Goal: Information Seeking & Learning: Check status

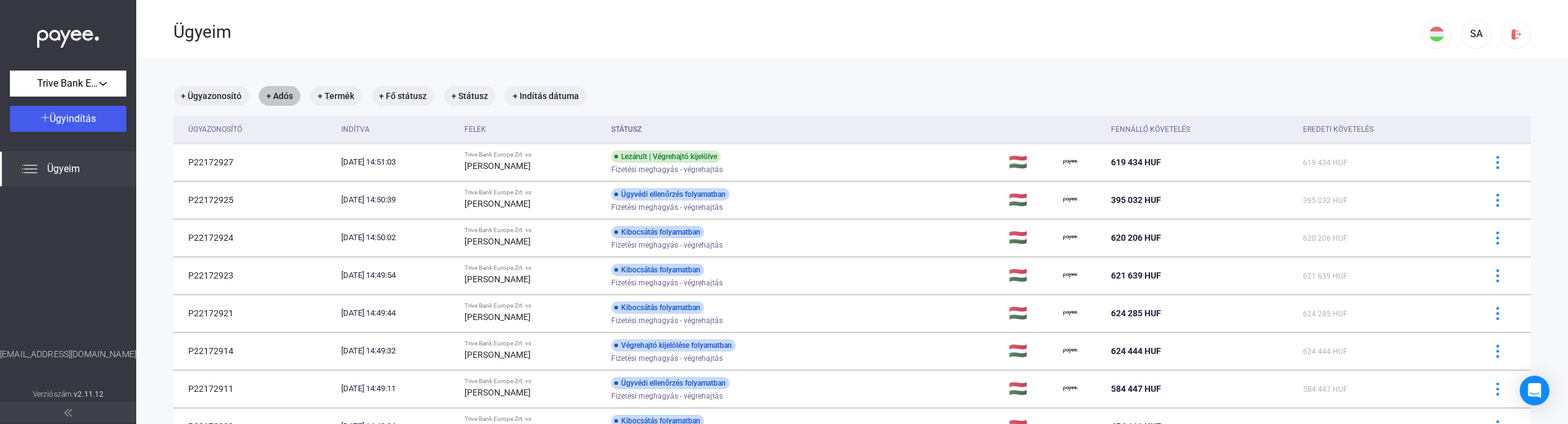
click at [271, 100] on mat-chip "+ Adós" at bounding box center [279, 95] width 41 height 20
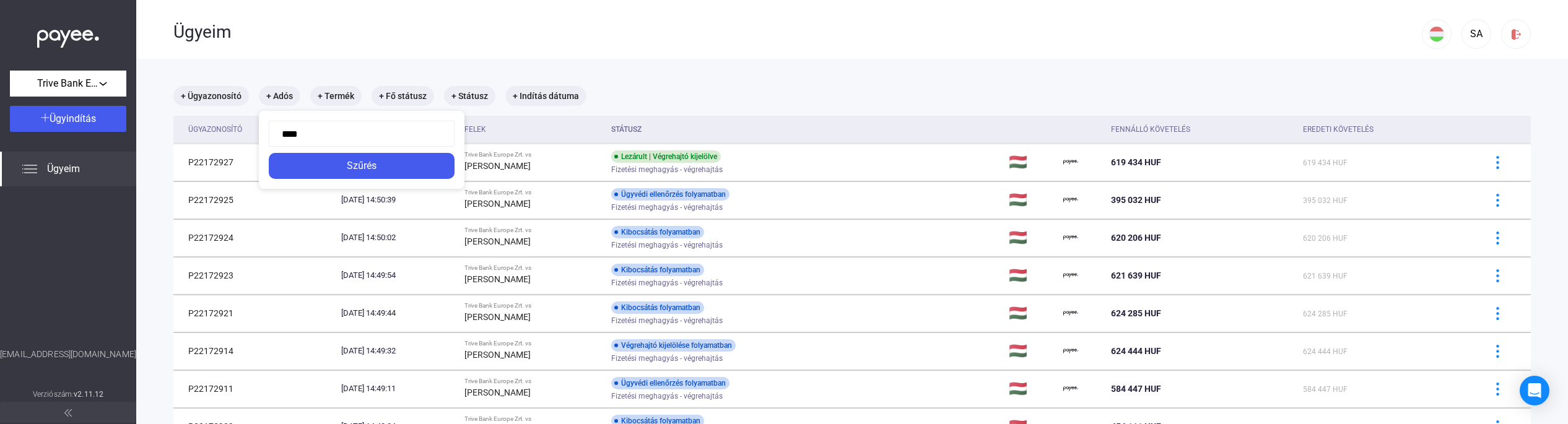
type input "*****"
click button "Szűrés" at bounding box center [361, 166] width 185 height 26
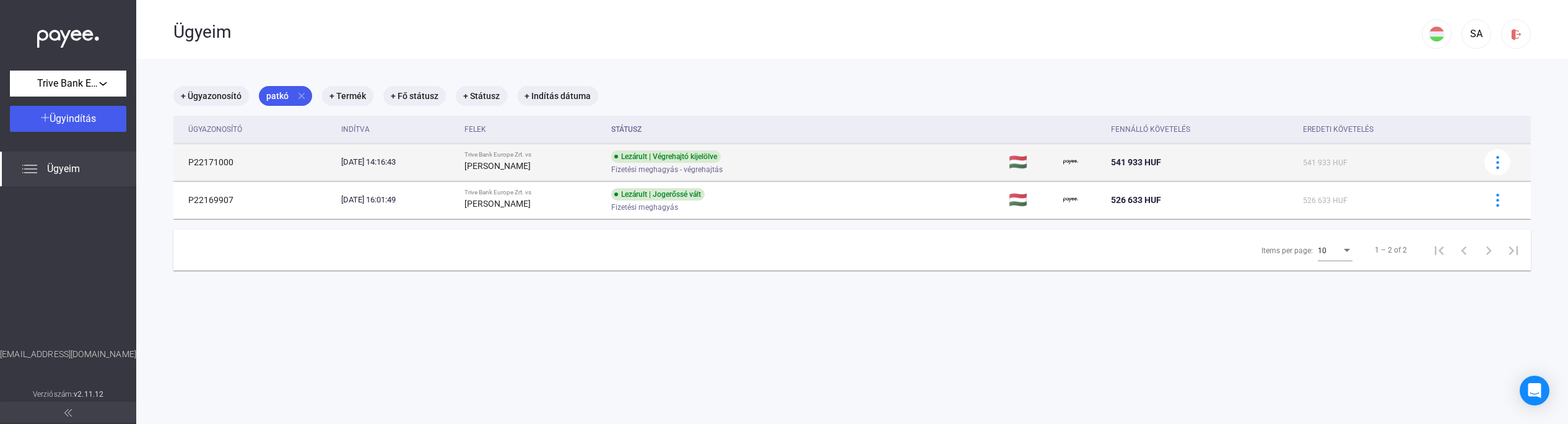
drag, startPoint x: 234, startPoint y: 160, endPoint x: 185, endPoint y: 159, distance: 49.0
click at [185, 159] on td "P22171000" at bounding box center [255, 162] width 163 height 37
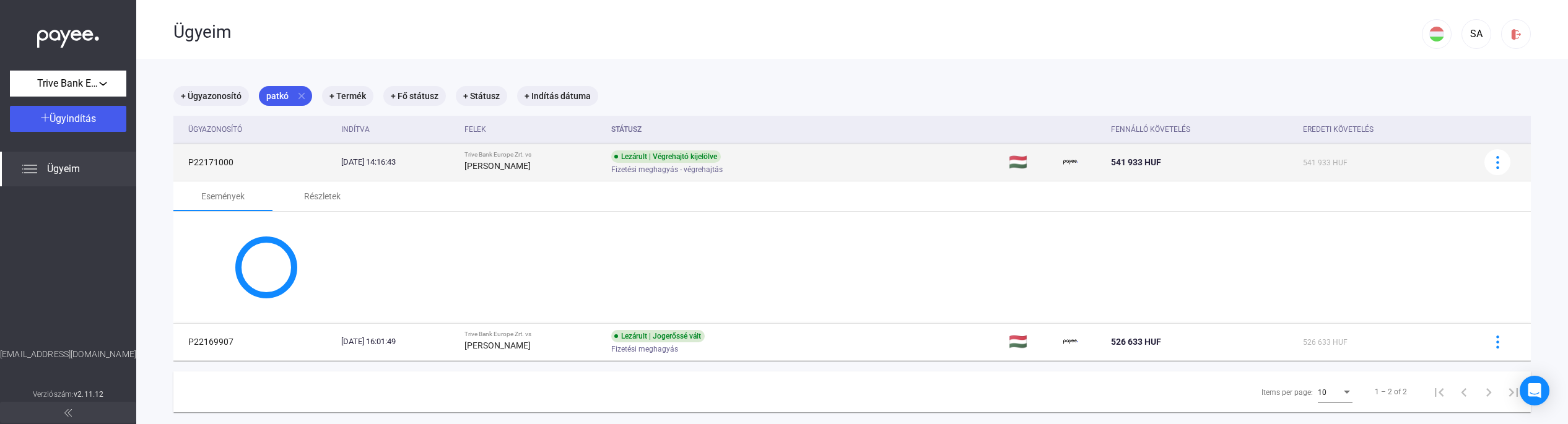
copy td "P22171000"
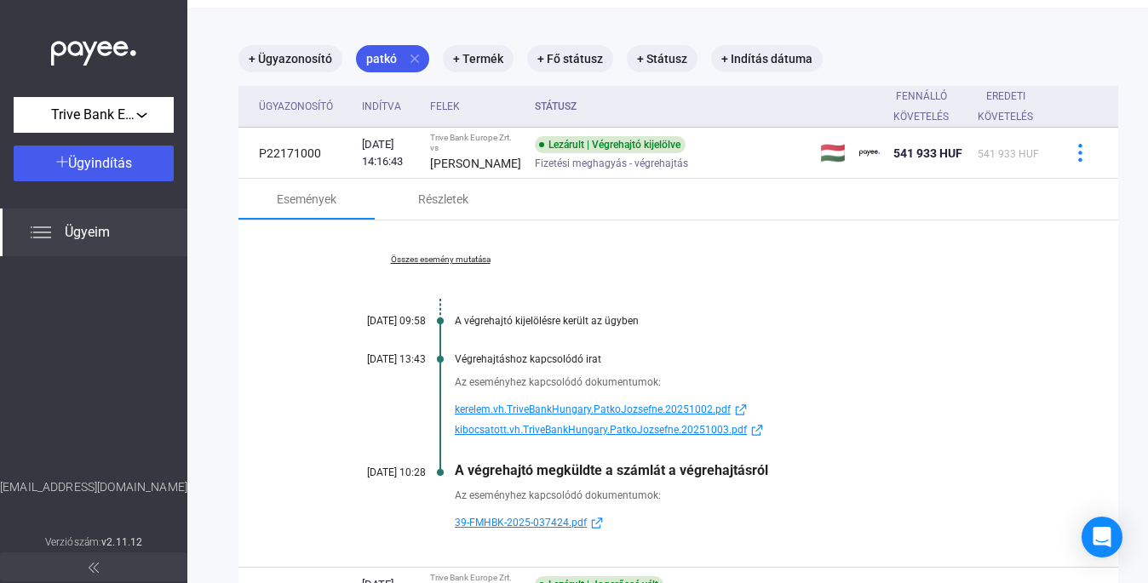
scroll to position [113, 0]
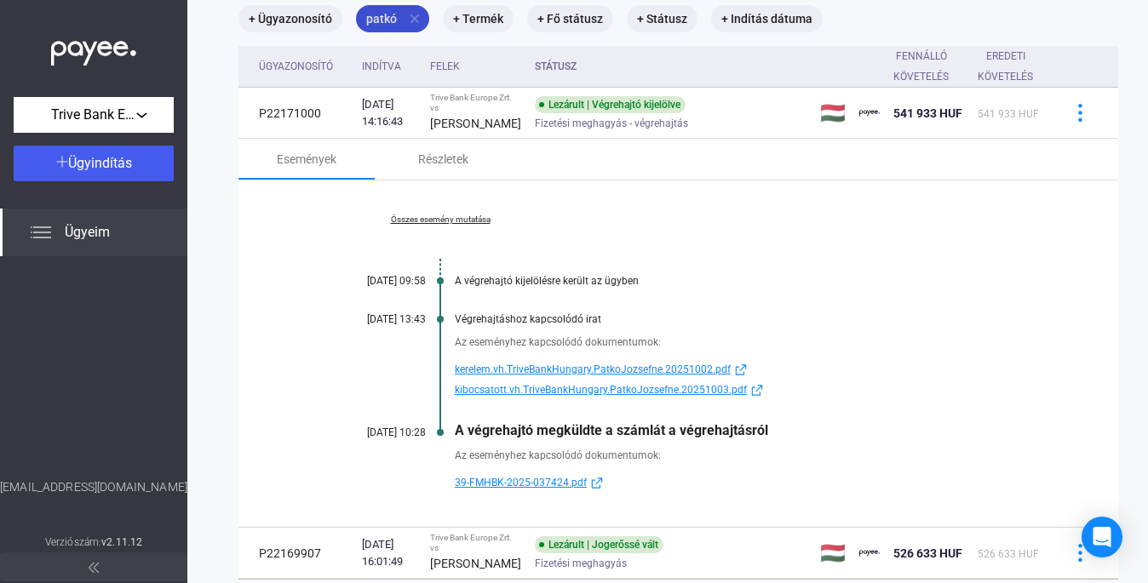
click at [415, 12] on mat-icon "close" at bounding box center [414, 18] width 15 height 15
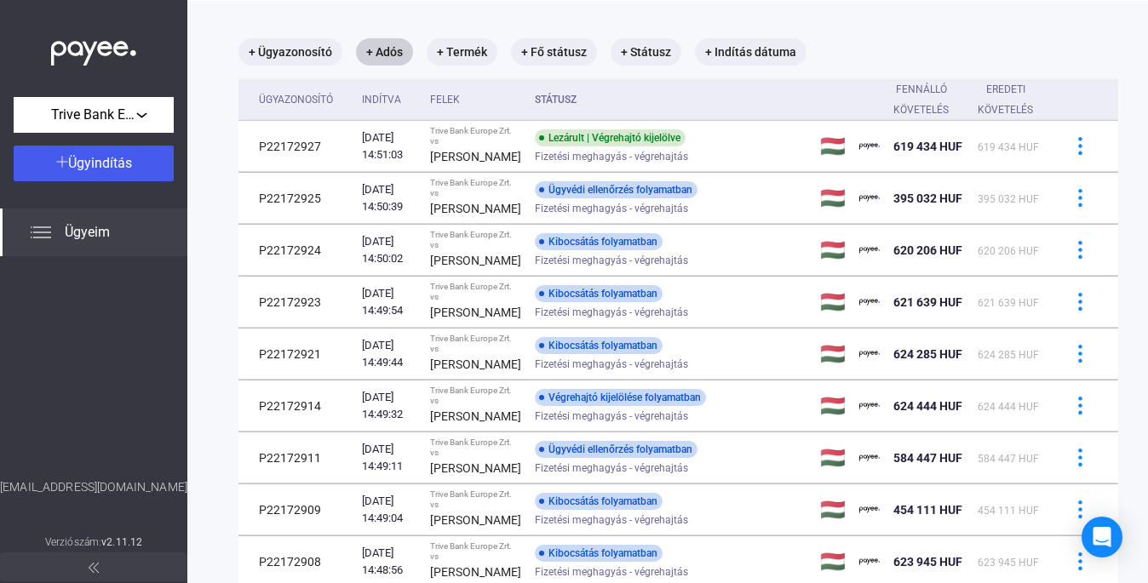
scroll to position [113, 0]
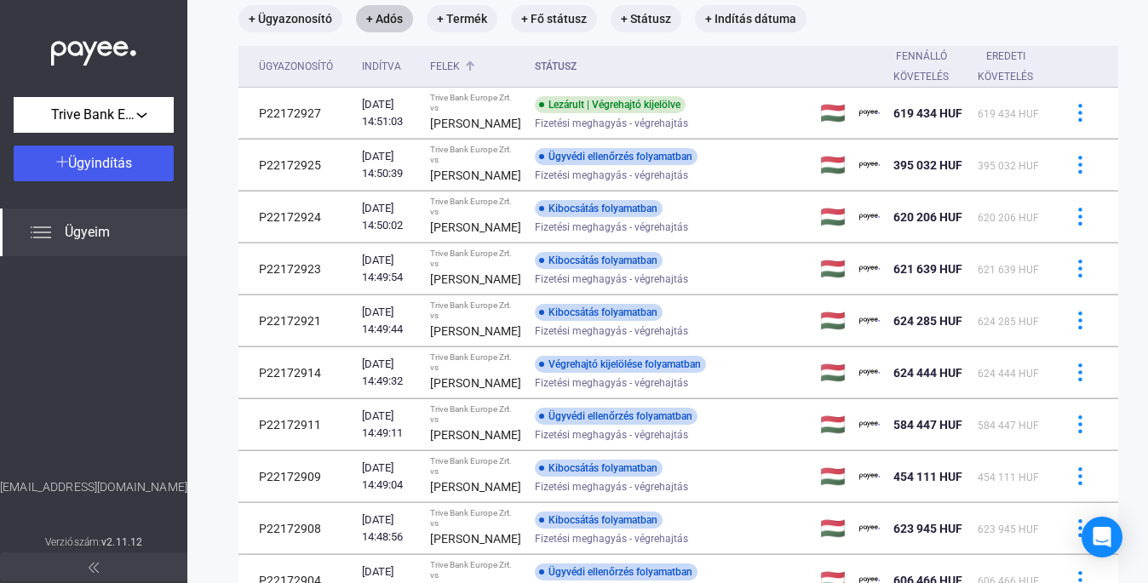
click at [438, 61] on div "Felek" at bounding box center [445, 66] width 30 height 20
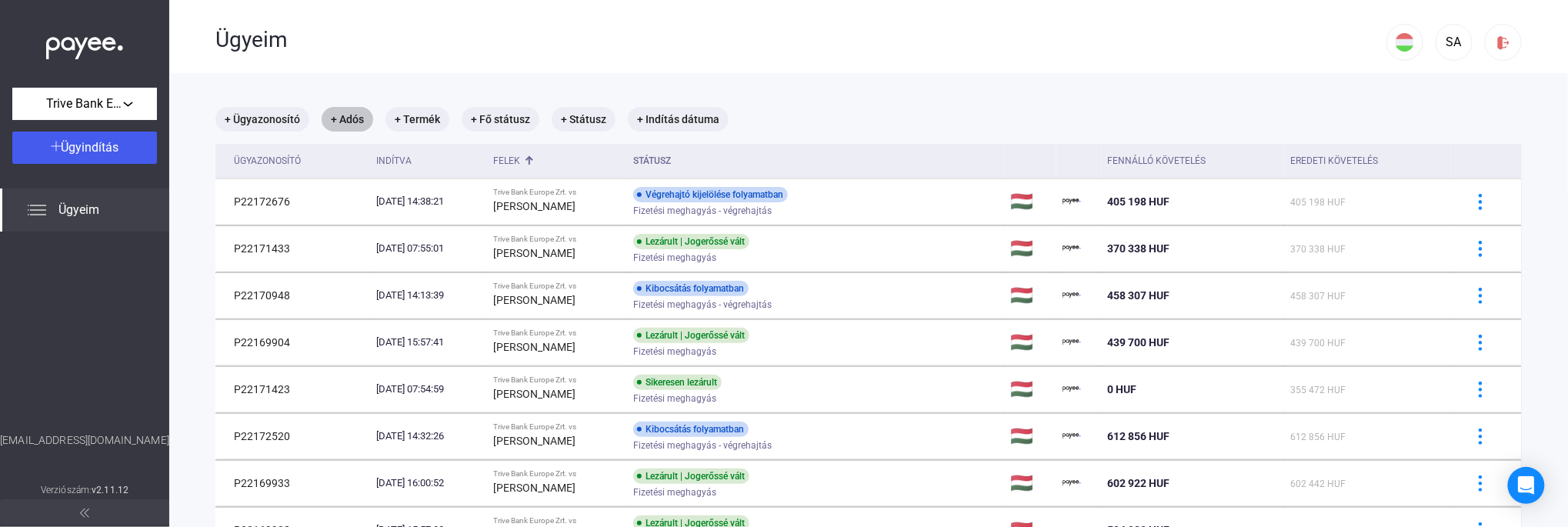
click at [352, 118] on mat-chip "+ Adós" at bounding box center [347, 118] width 52 height 24
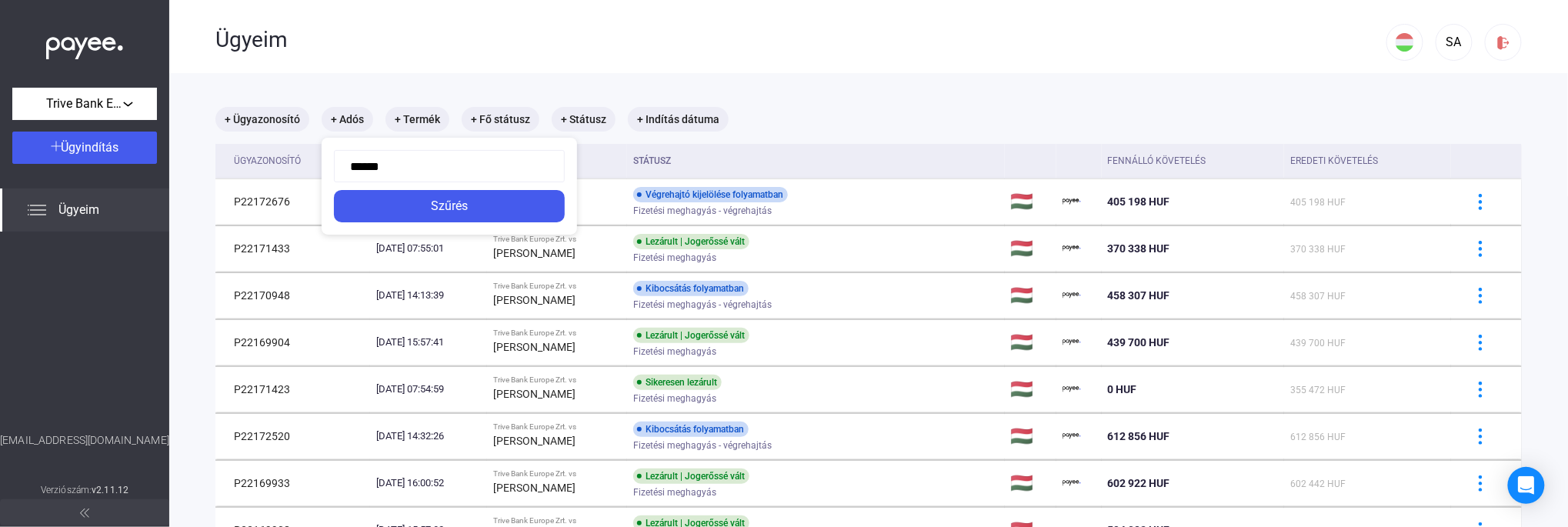
type input "*******"
click button "Szűrés" at bounding box center [449, 206] width 230 height 33
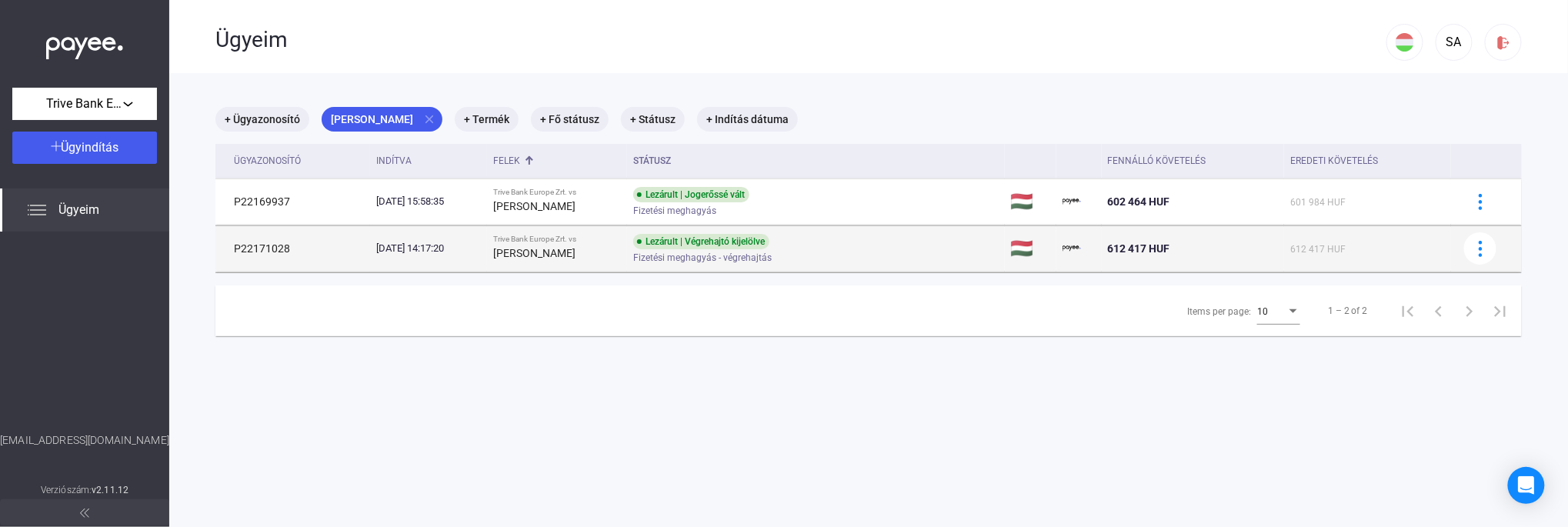
click at [407, 244] on div "[DATE] 14:17:20" at bounding box center [428, 248] width 105 height 15
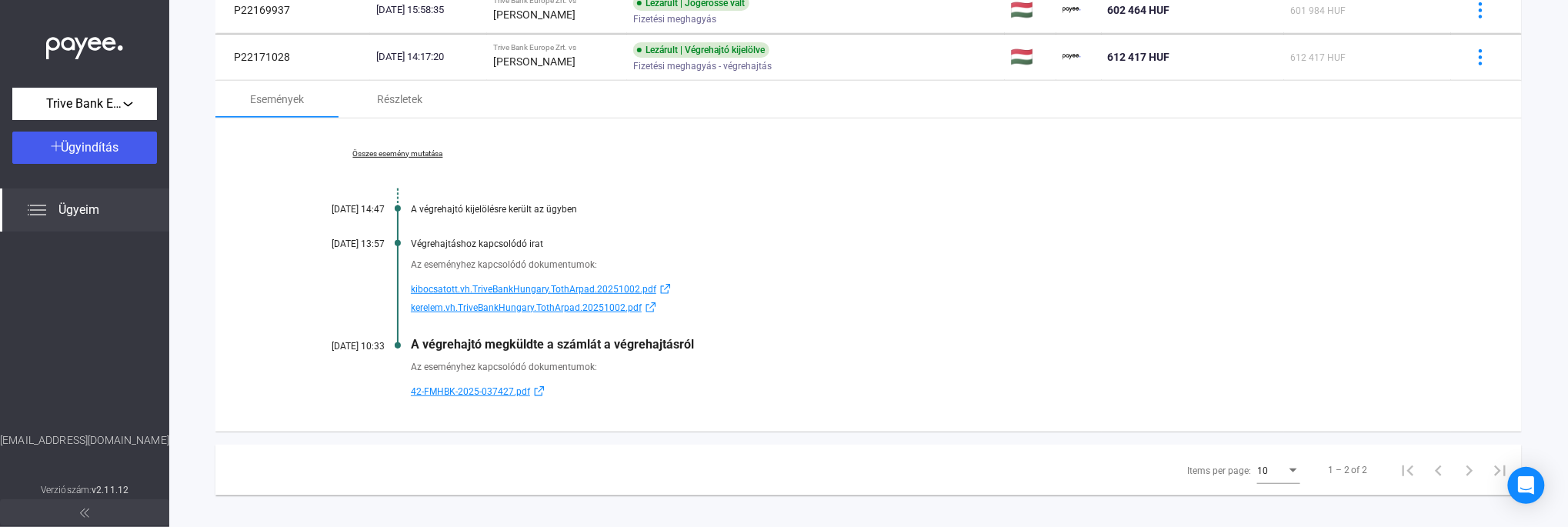
scroll to position [204, 0]
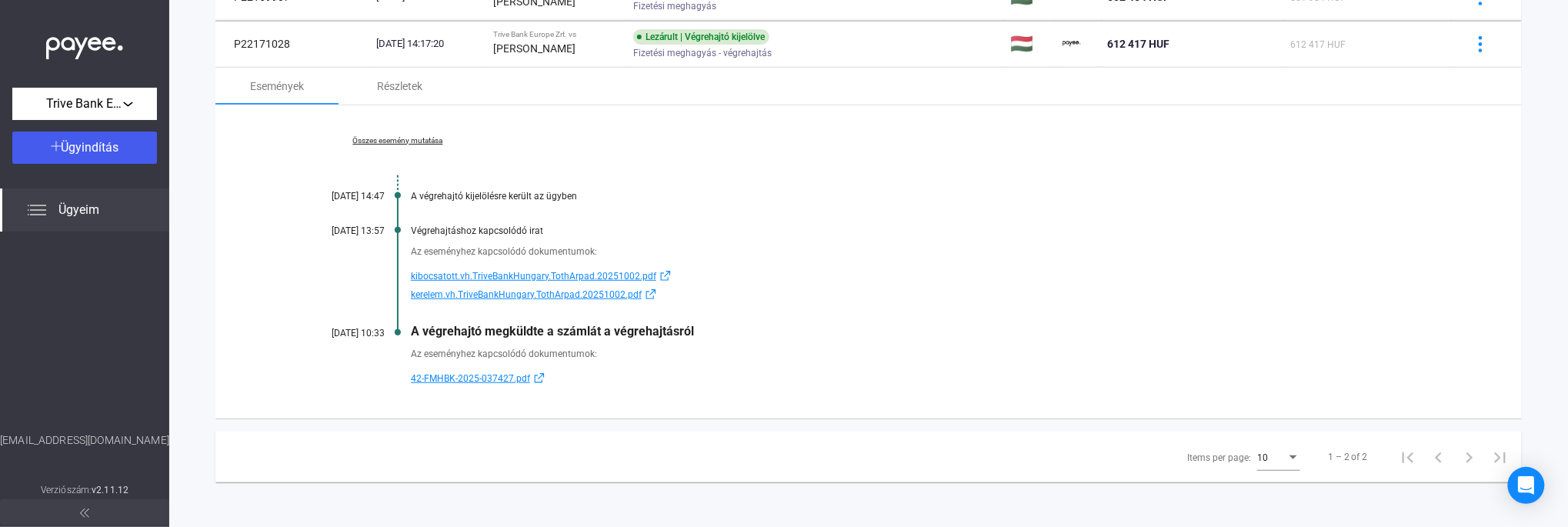
click at [375, 140] on link "Összes esemény mutatása" at bounding box center [398, 141] width 211 height 9
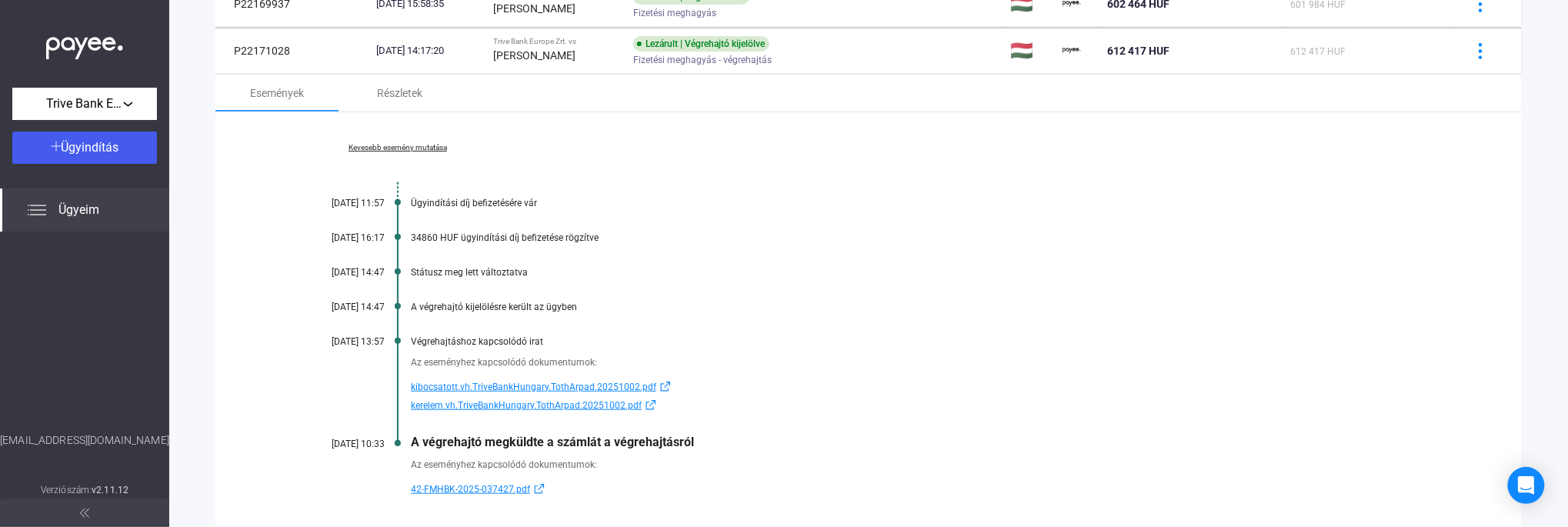
scroll to position [3, 0]
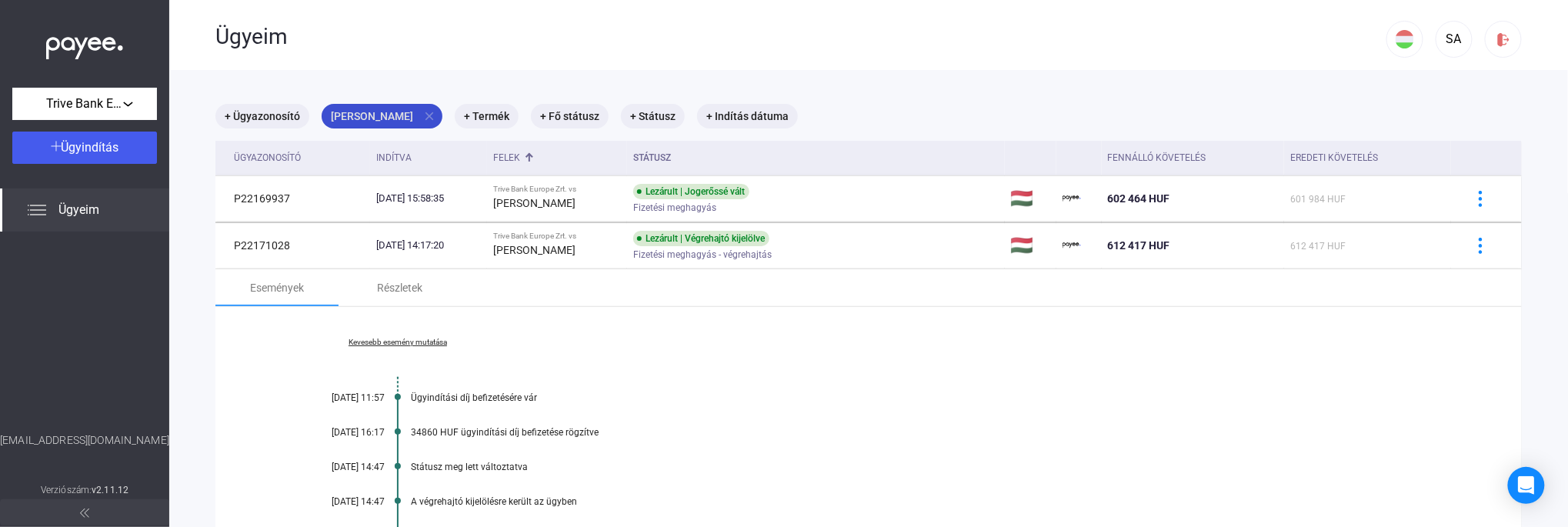
click at [422, 115] on mat-icon "close" at bounding box center [428, 116] width 14 height 14
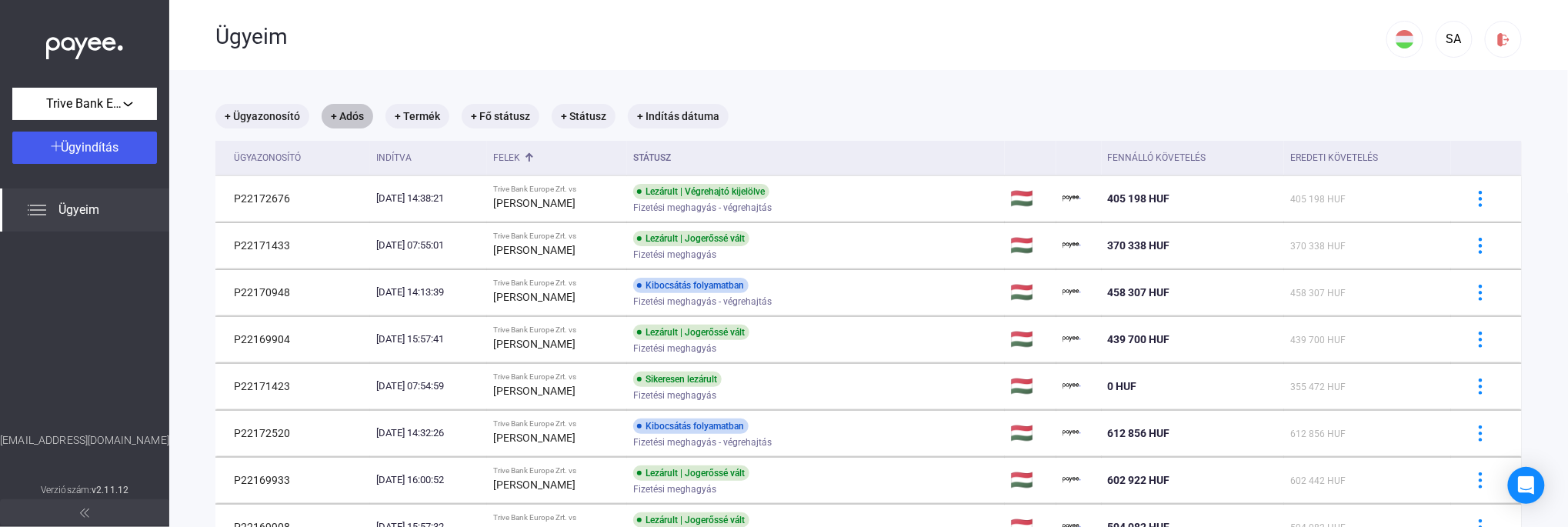
click at [361, 115] on mat-chip "+ Adós" at bounding box center [347, 116] width 52 height 24
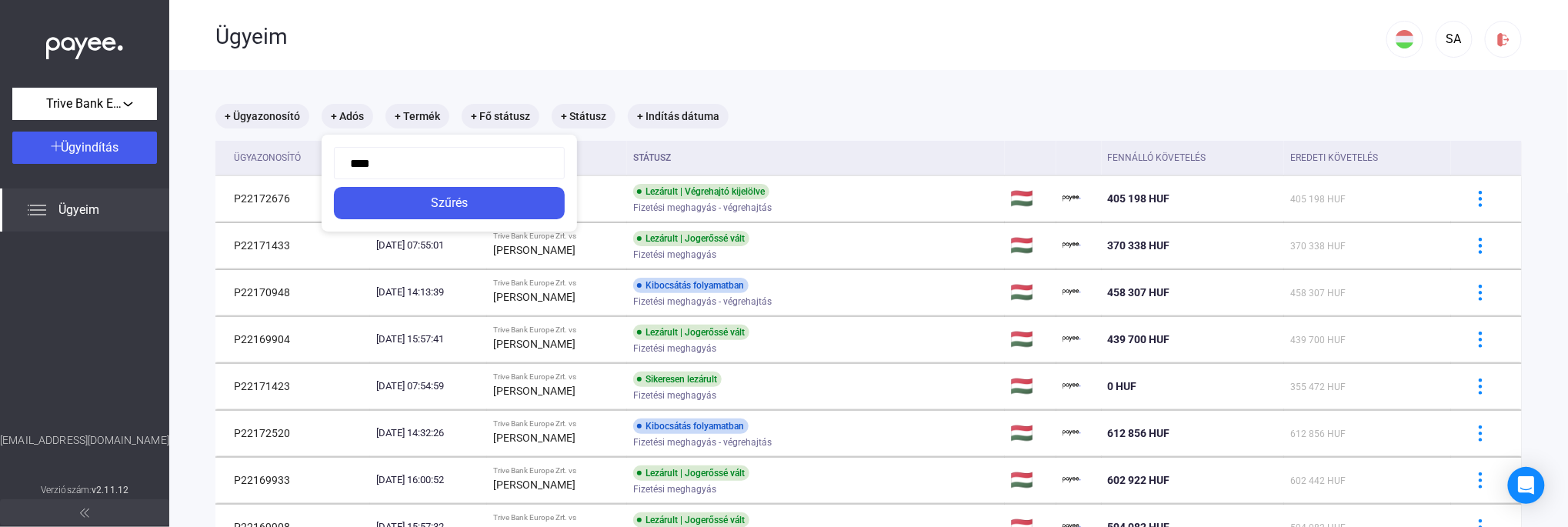
type input "*****"
click button "Szűrés" at bounding box center [449, 203] width 230 height 33
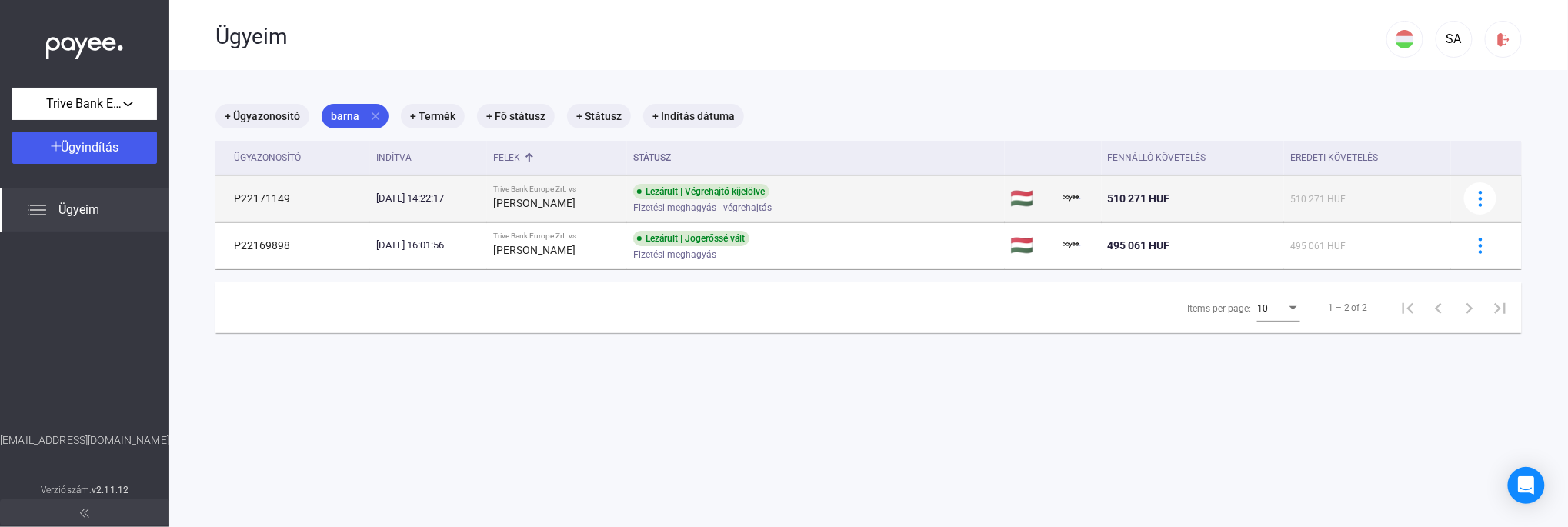
click at [565, 197] on strong "[PERSON_NAME]" at bounding box center [534, 203] width 82 height 13
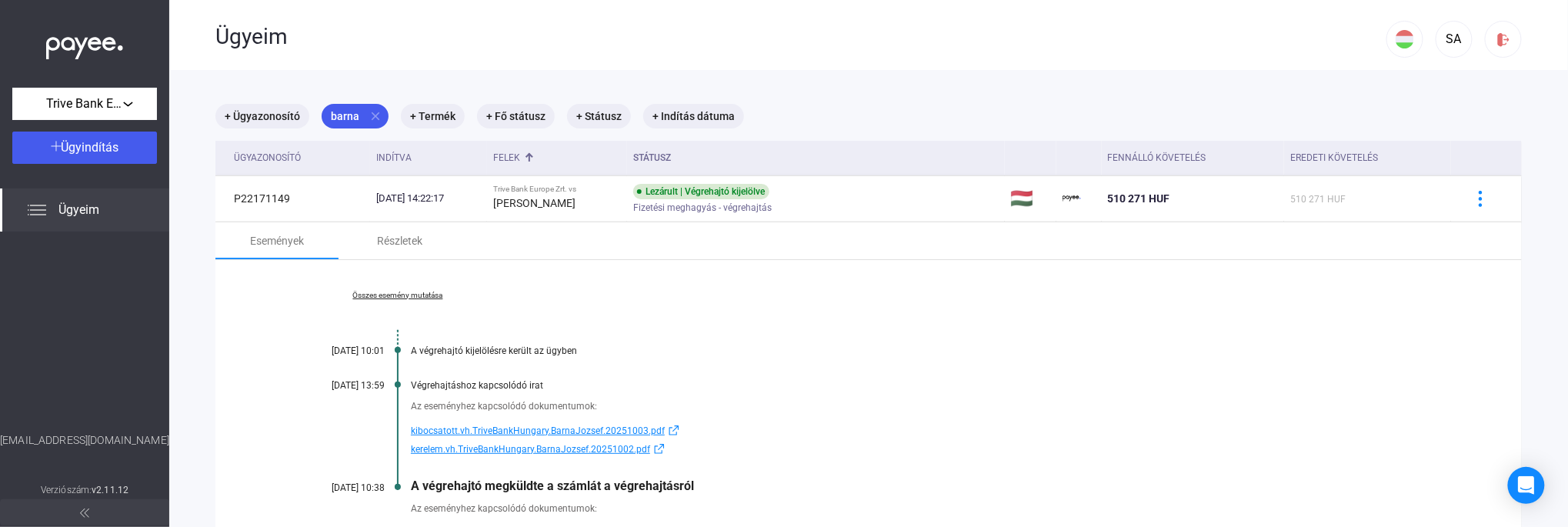
click at [392, 296] on link "Összes esemény mutatása" at bounding box center [398, 296] width 211 height 9
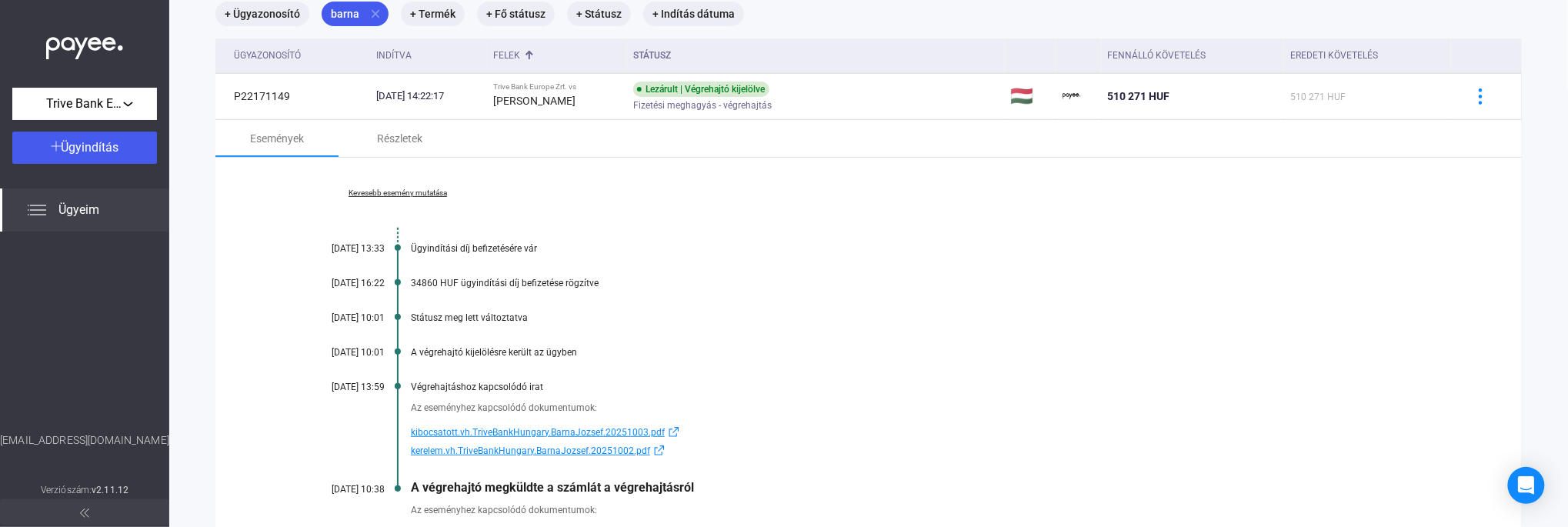
scroll to position [3, 0]
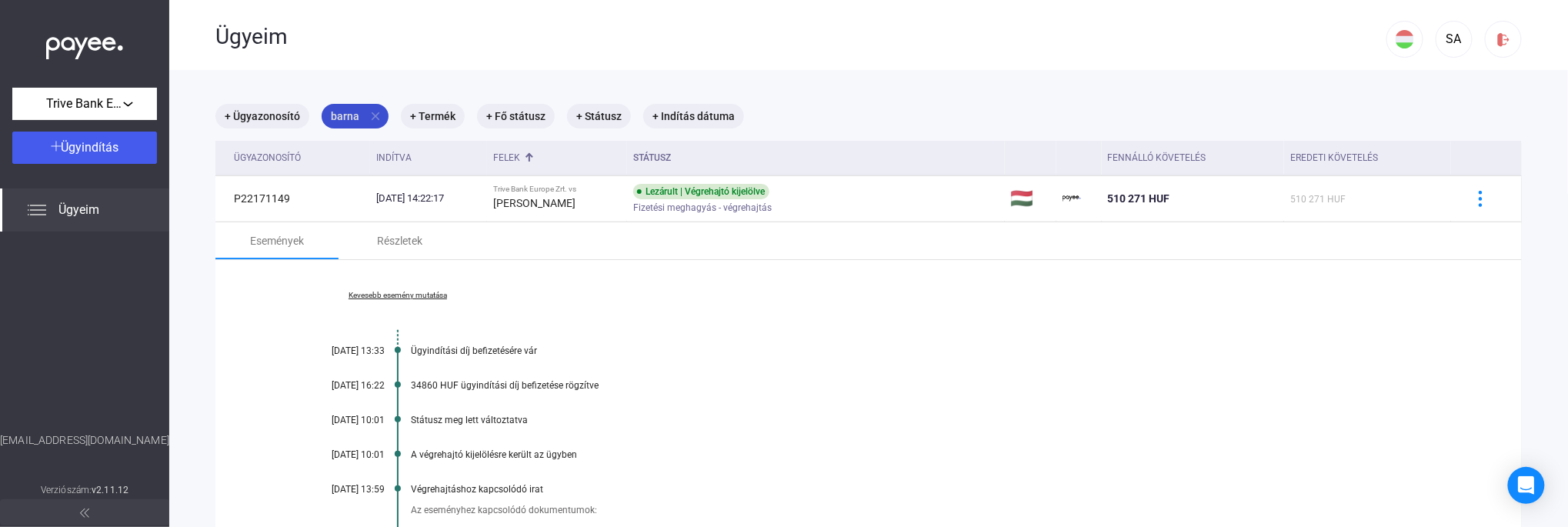
click at [373, 114] on mat-icon "close" at bounding box center [375, 116] width 14 height 14
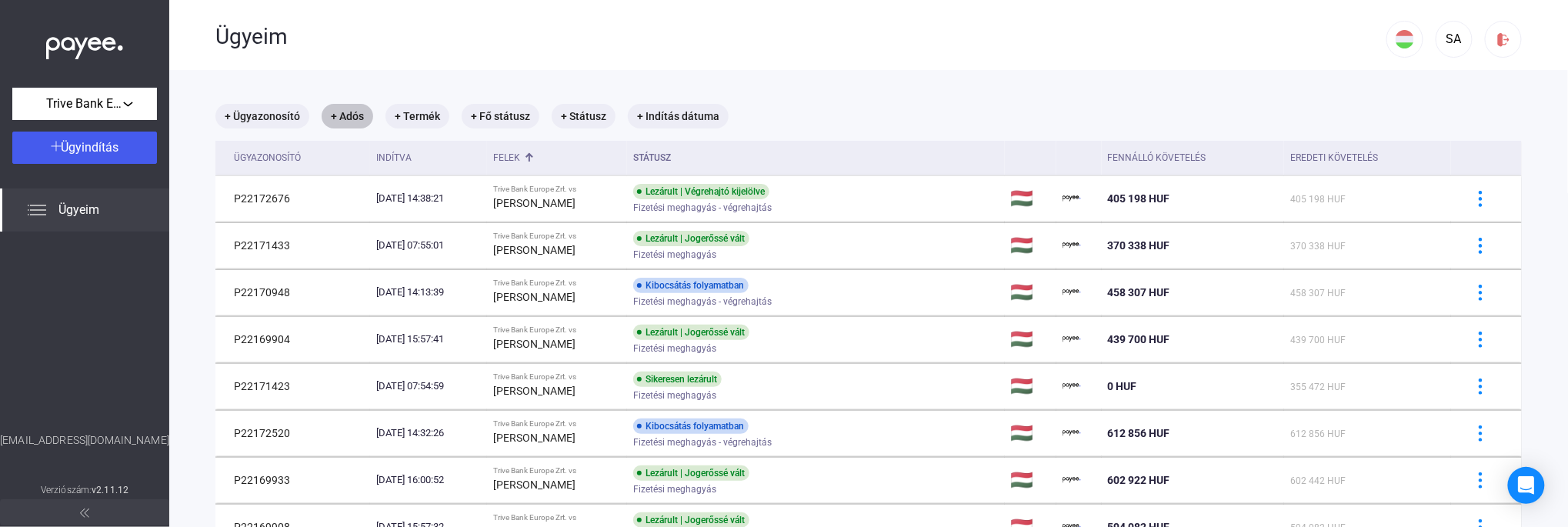
click at [339, 122] on mat-chip "+ Adós" at bounding box center [347, 116] width 52 height 24
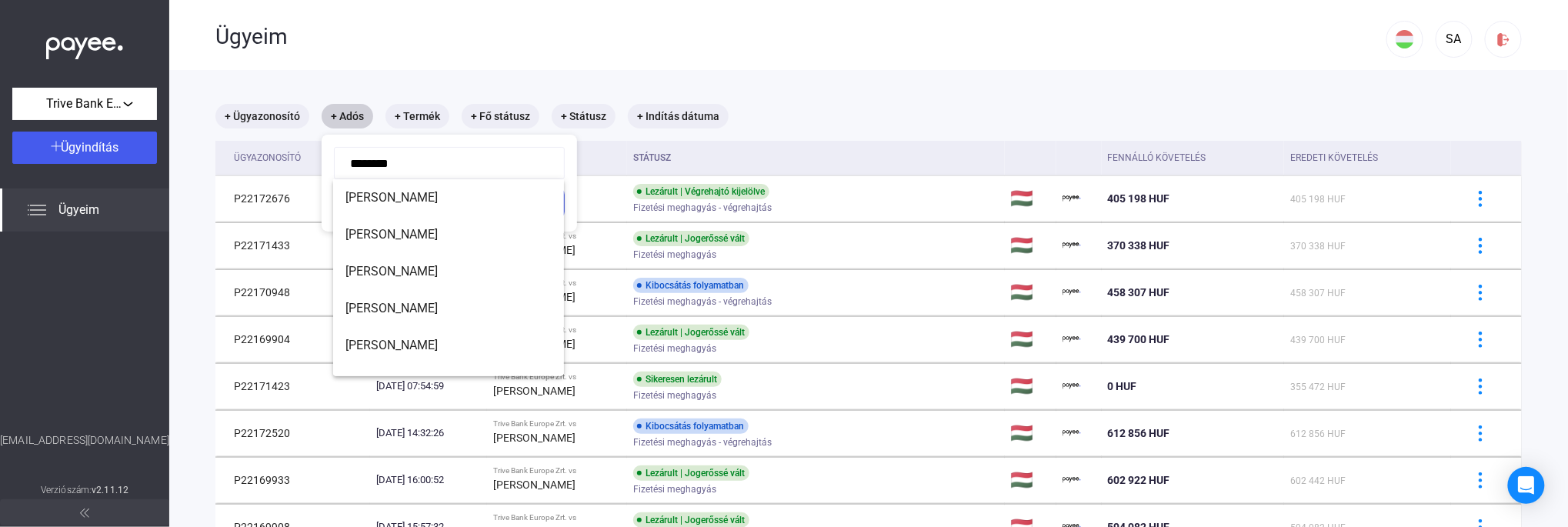
type input "*********"
click button "Szűrés" at bounding box center [449, 203] width 230 height 33
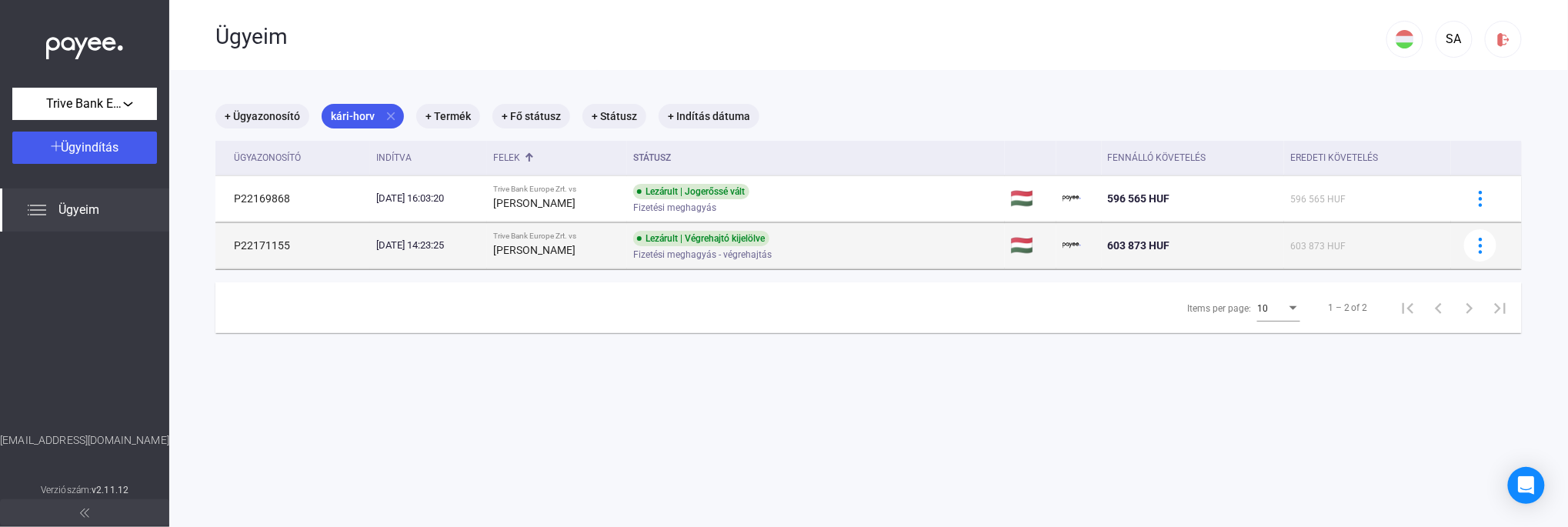
click at [481, 249] on div "[DATE] 14:23:25" at bounding box center [428, 245] width 105 height 15
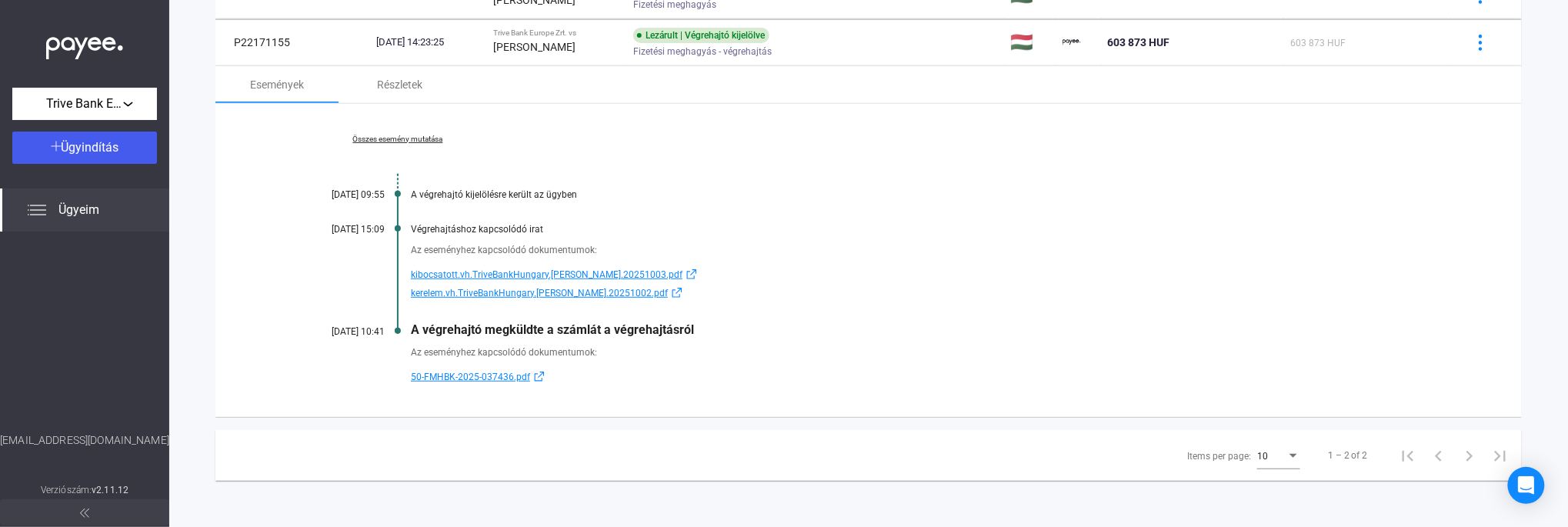
scroll to position [103, 0]
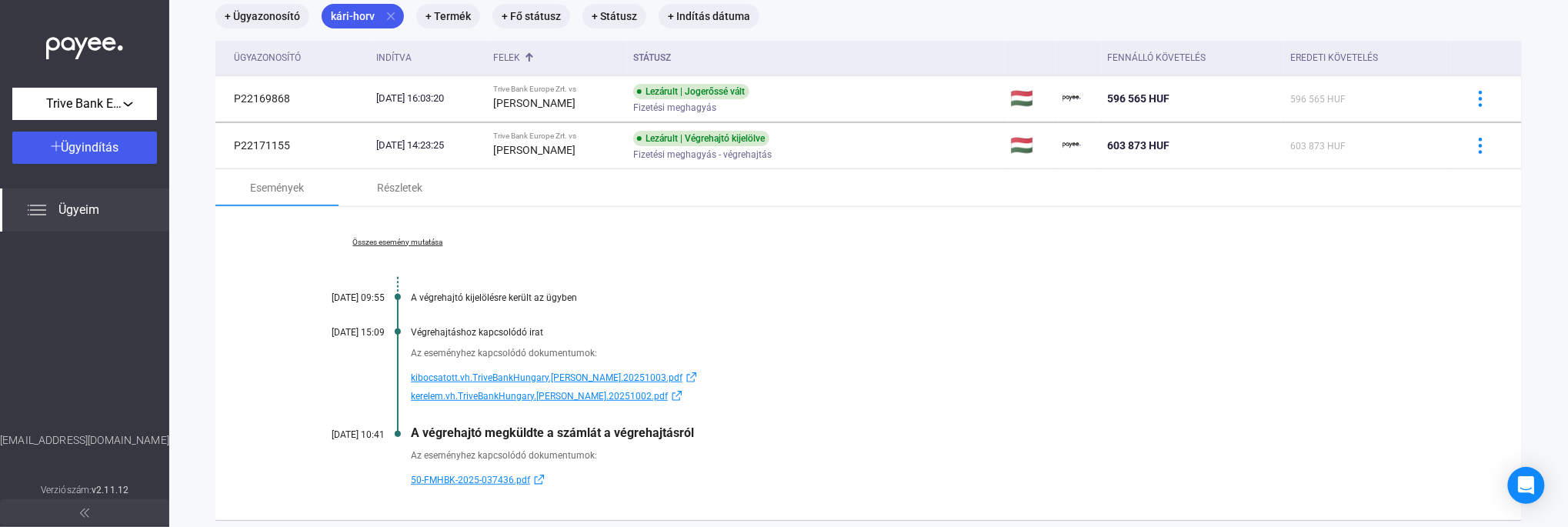
click at [394, 245] on link "Összes esemény mutatása" at bounding box center [398, 242] width 211 height 9
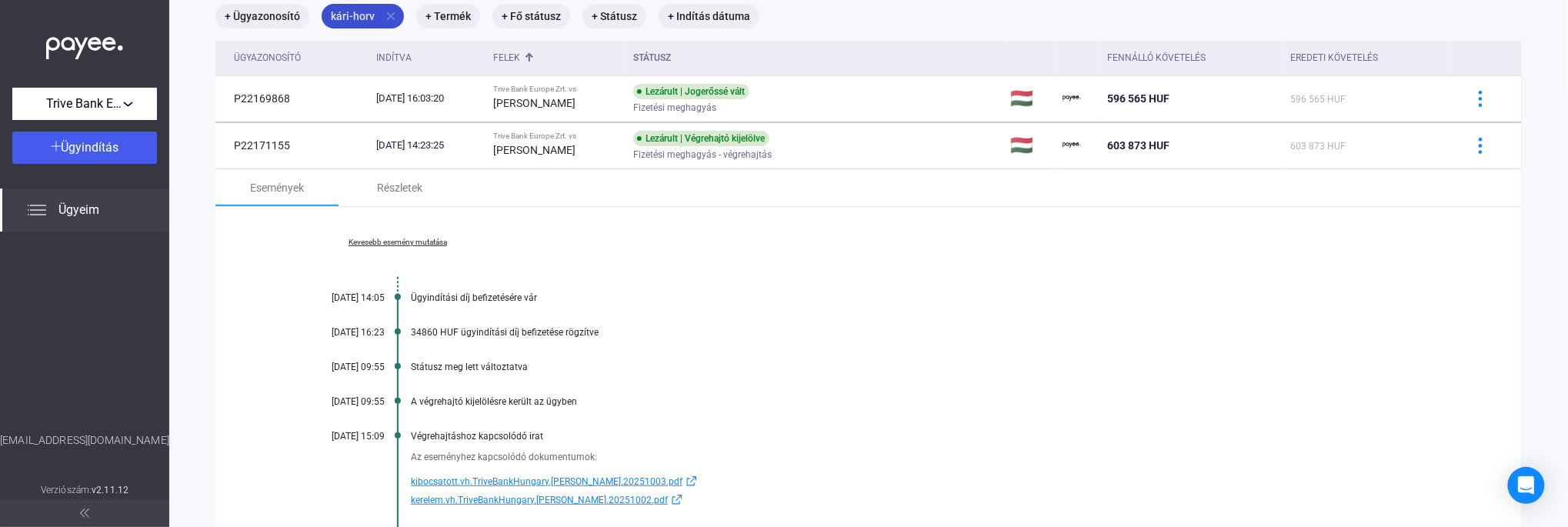
click at [388, 10] on mat-icon "close" at bounding box center [390, 15] width 14 height 14
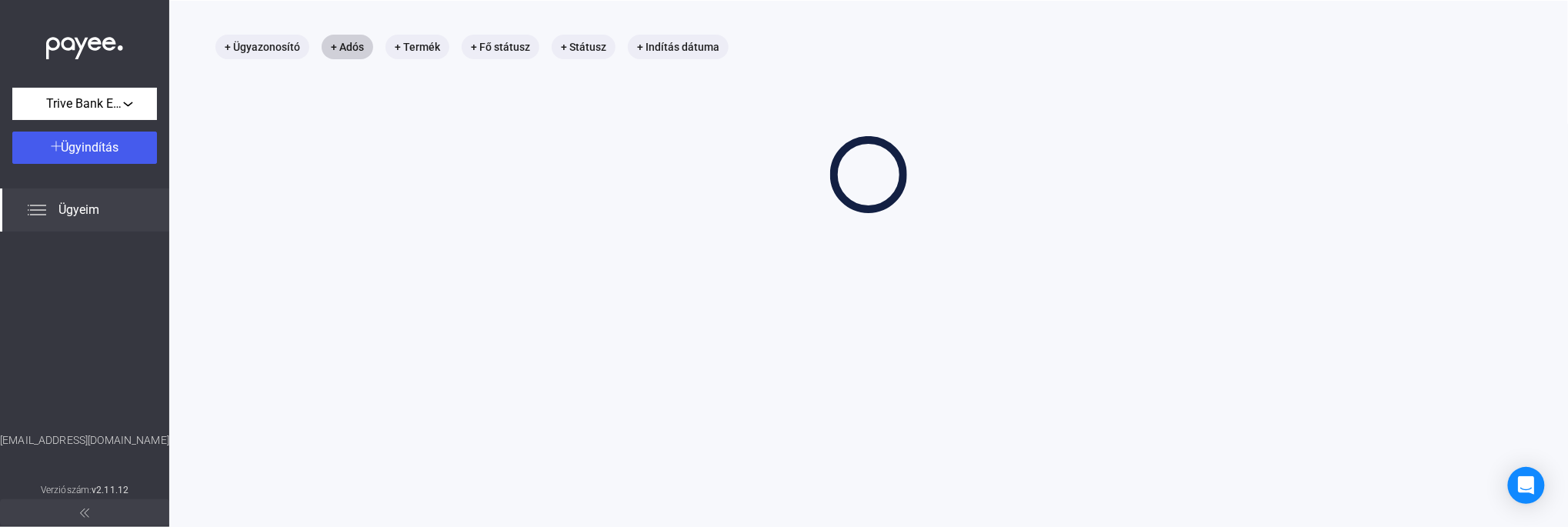
scroll to position [103, 0]
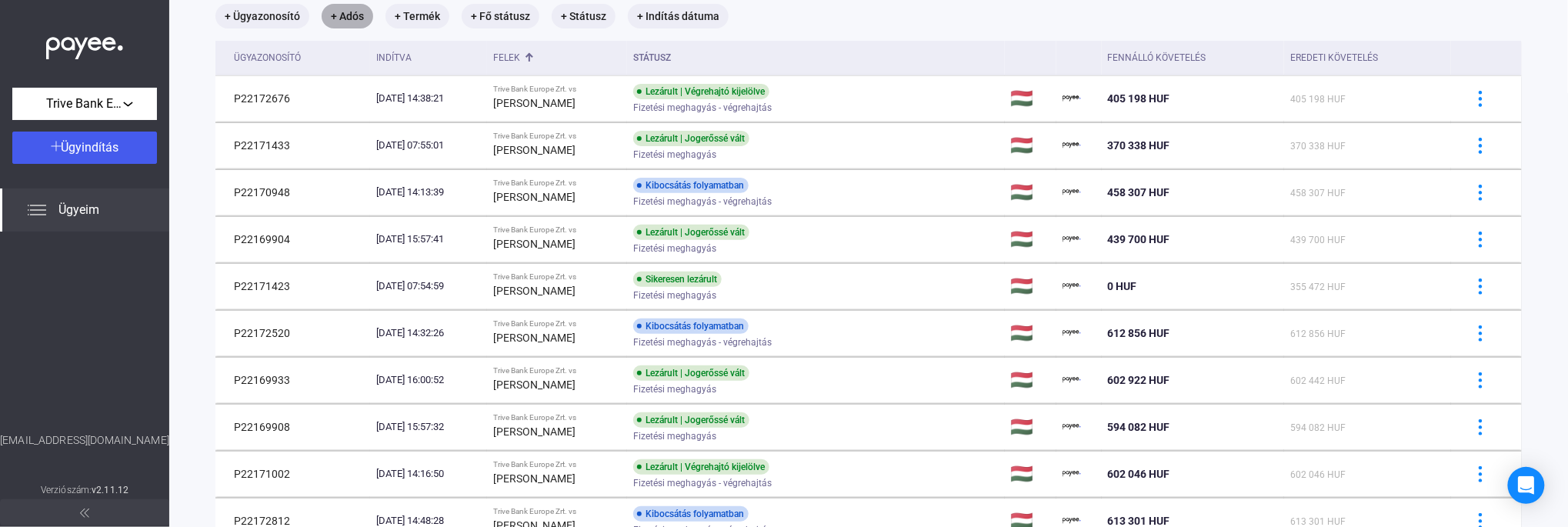
click at [339, 17] on mat-chip "+ Adós" at bounding box center [347, 15] width 52 height 24
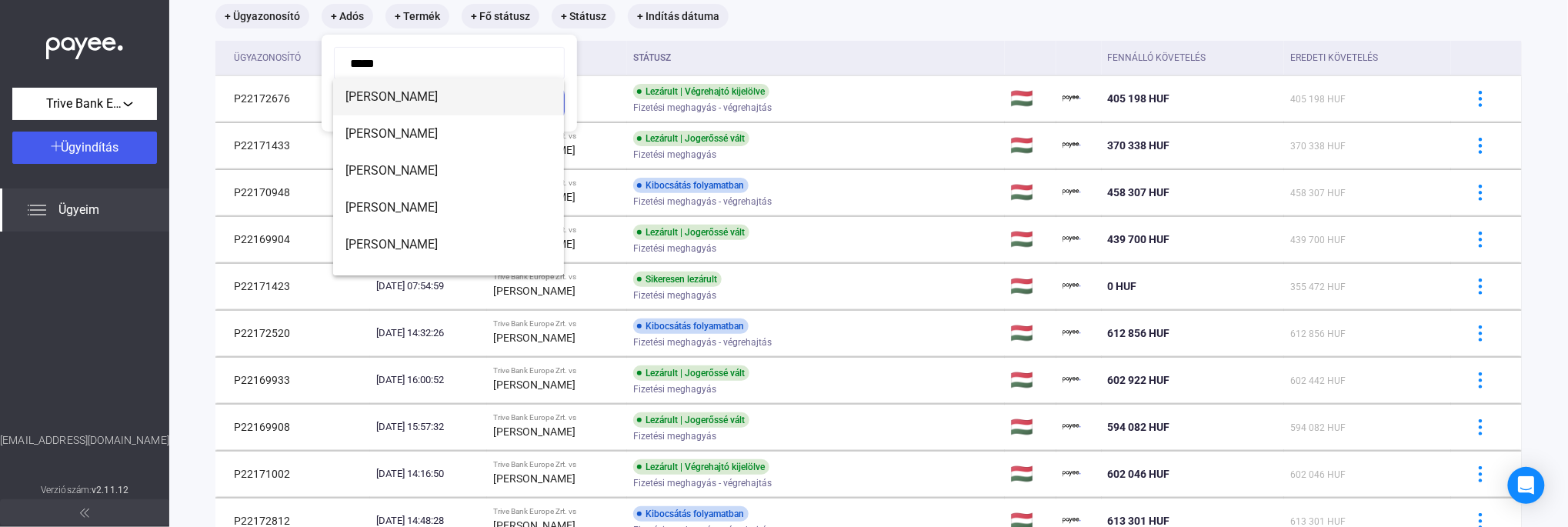
type input "******"
click button "Szűrés" at bounding box center [449, 103] width 230 height 33
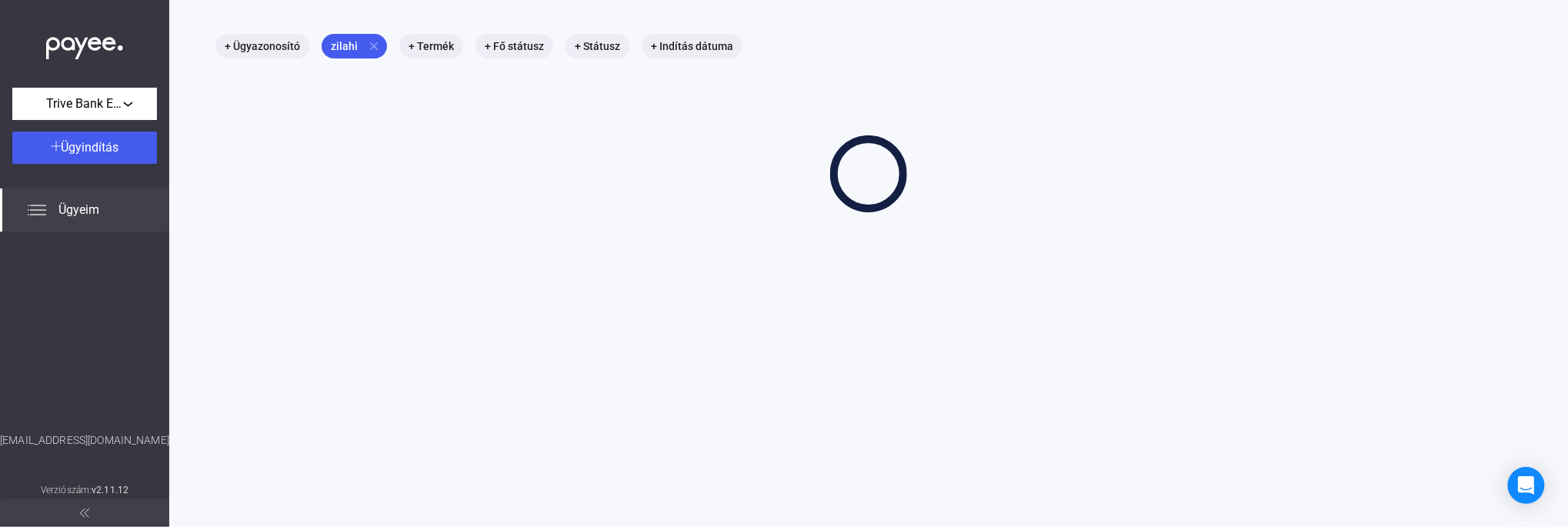
scroll to position [72, 0]
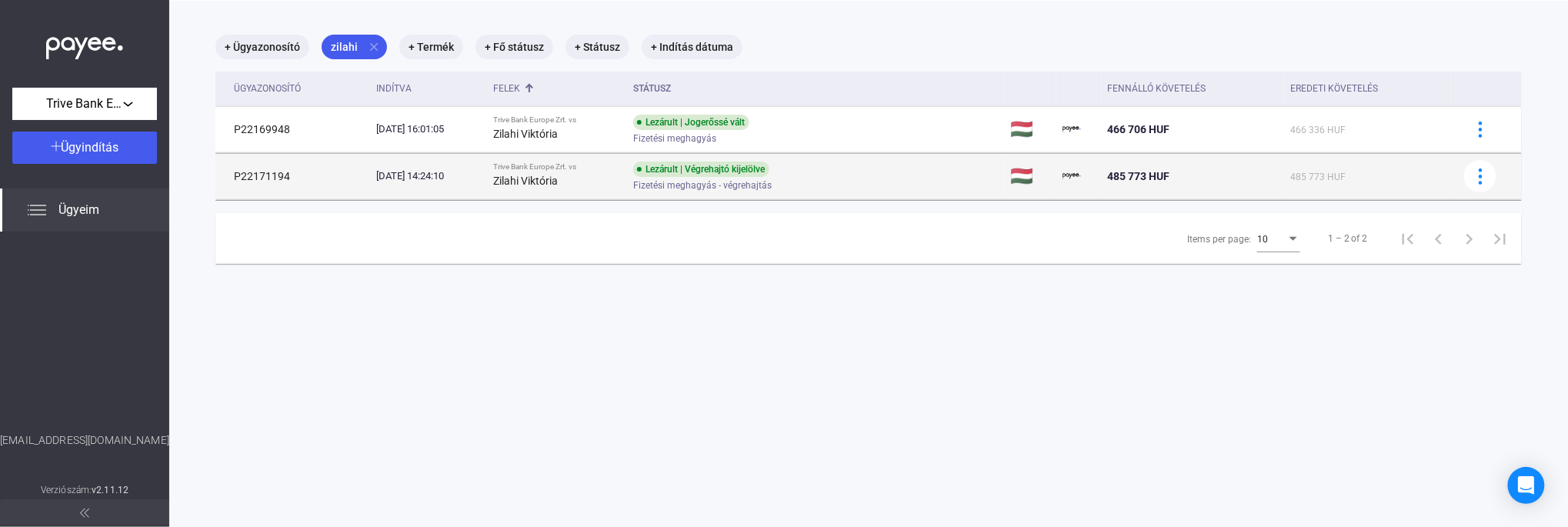
click at [558, 180] on strong "Zilahi Viktória" at bounding box center [526, 181] width 65 height 13
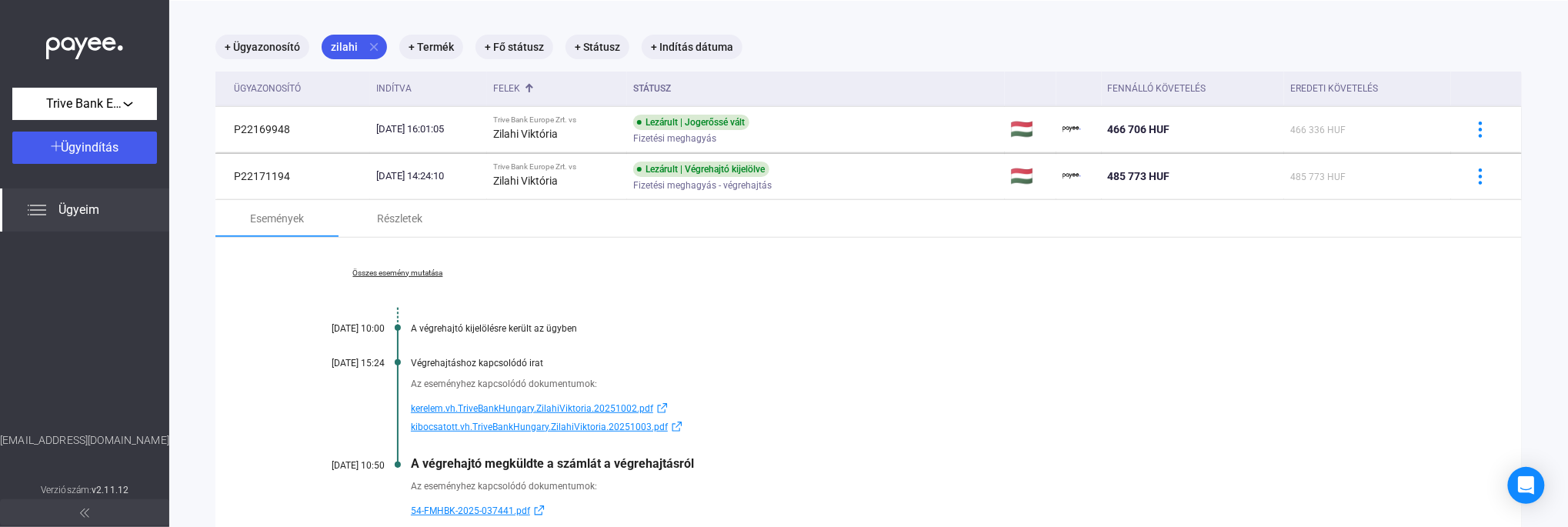
scroll to position [103, 0]
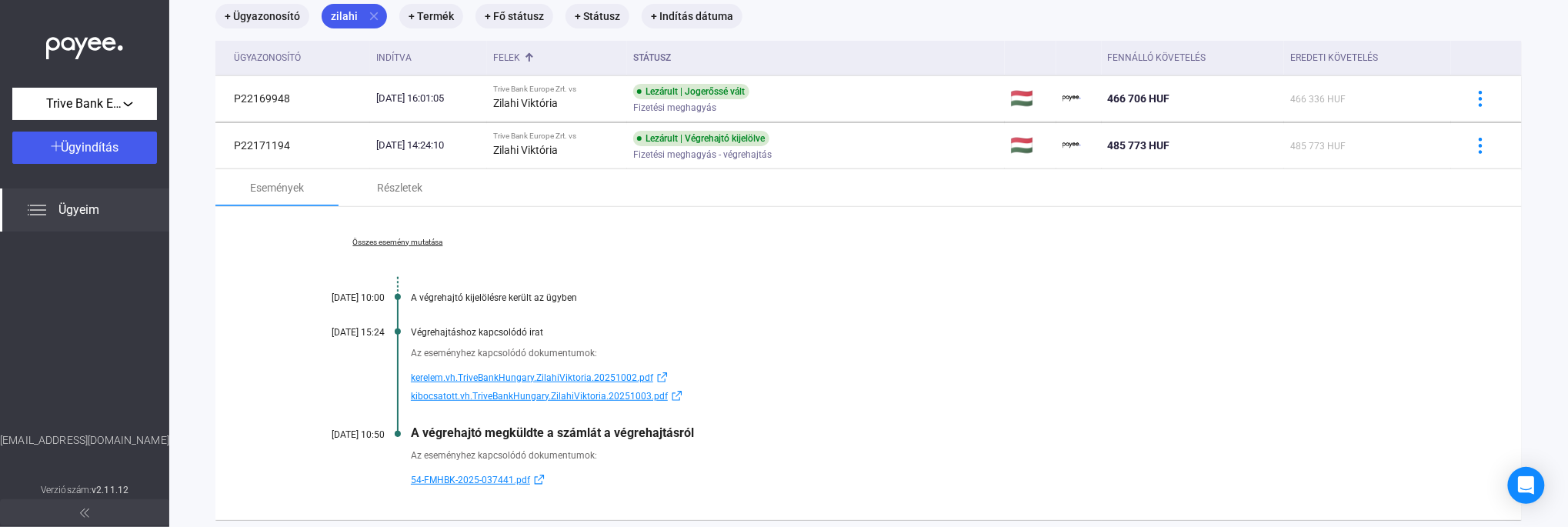
click at [887, 412] on div "Összes esemény mutatása [DATE] 10:00 A végrehajtó kijelölésre került az ügyben …" at bounding box center [869, 363] width 1307 height 314
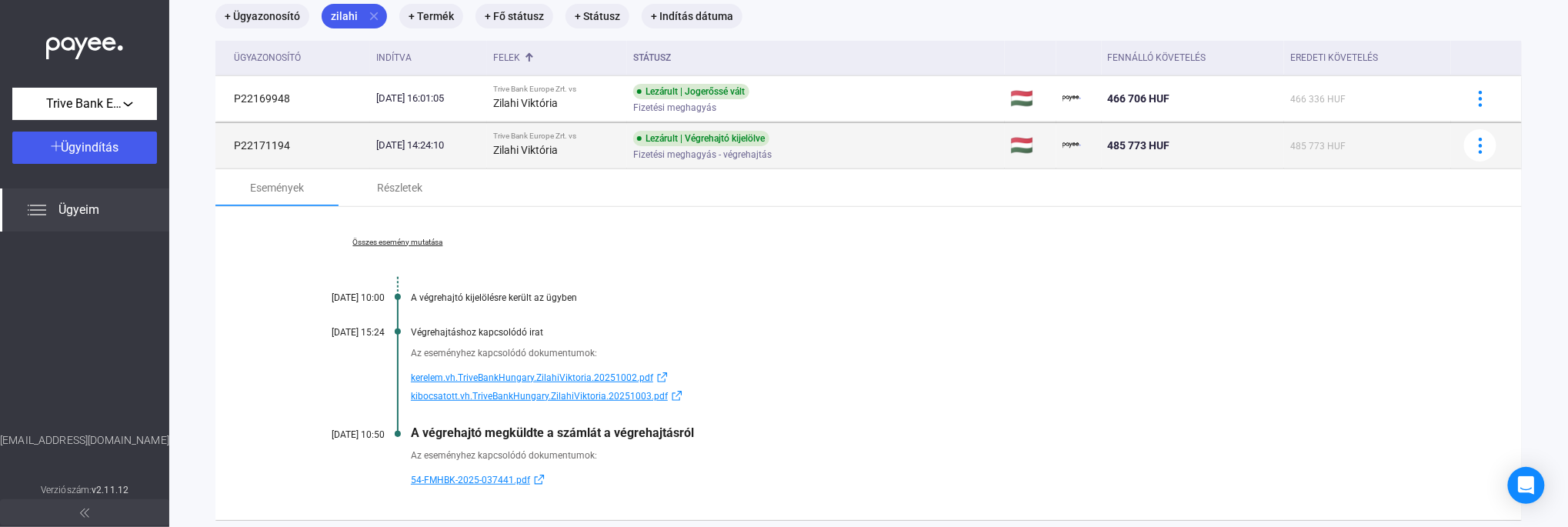
drag, startPoint x: 296, startPoint y: 145, endPoint x: 225, endPoint y: 149, distance: 71.1
click at [225, 149] on td "P22171194" at bounding box center [292, 145] width 155 height 46
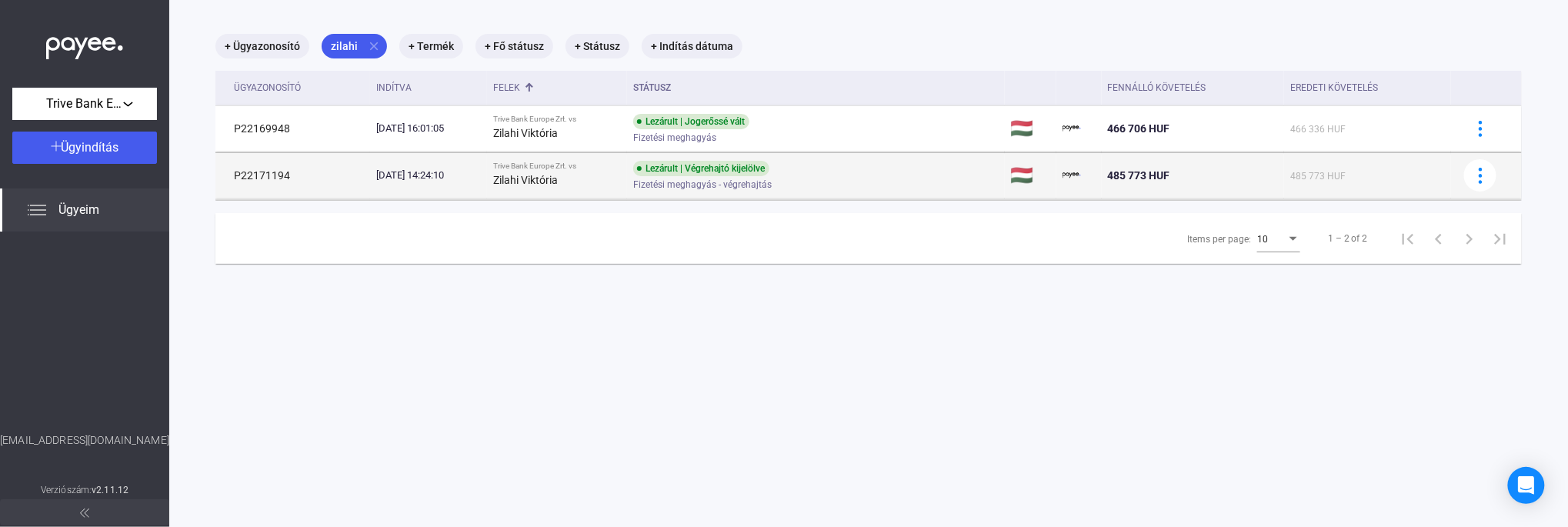
scroll to position [72, 0]
copy td "P22171194"
click at [558, 177] on strong "Zilahi Viktória" at bounding box center [526, 181] width 65 height 13
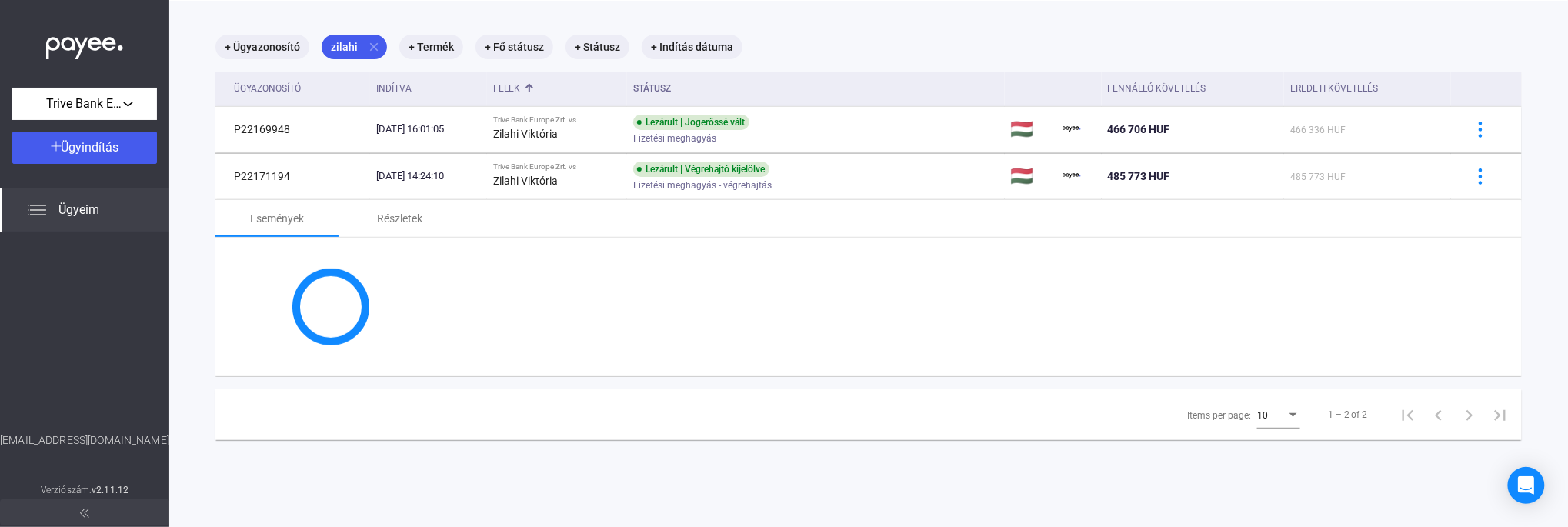
scroll to position [103, 0]
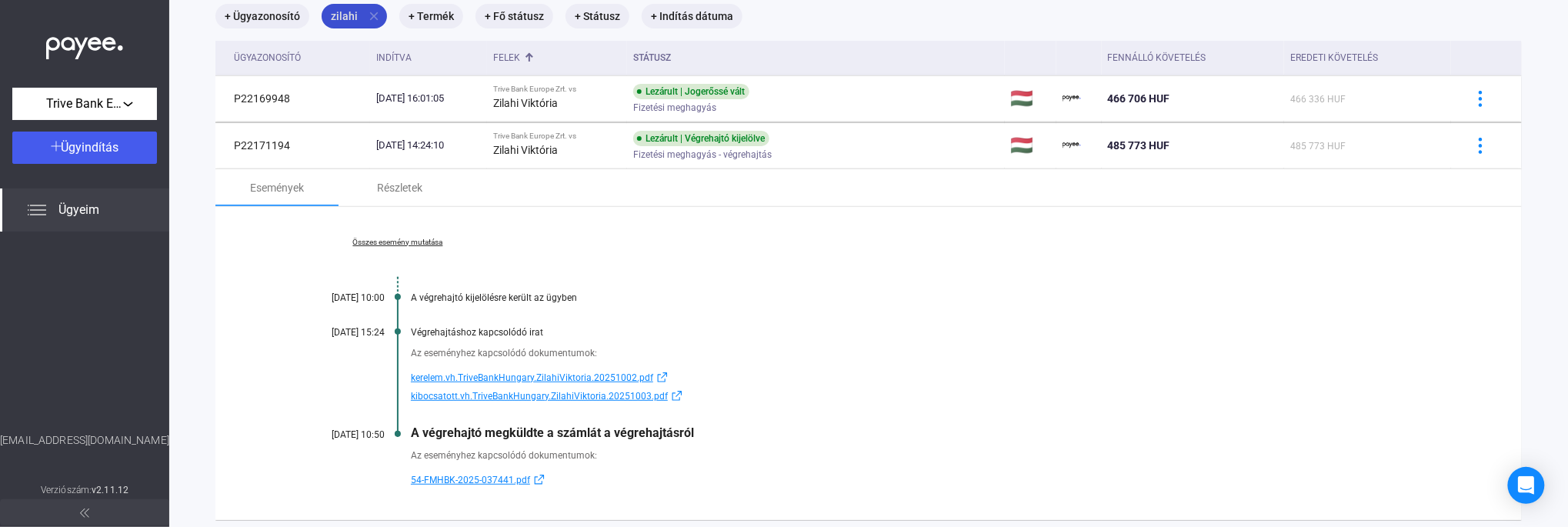
click at [372, 16] on mat-icon "close" at bounding box center [373, 15] width 14 height 14
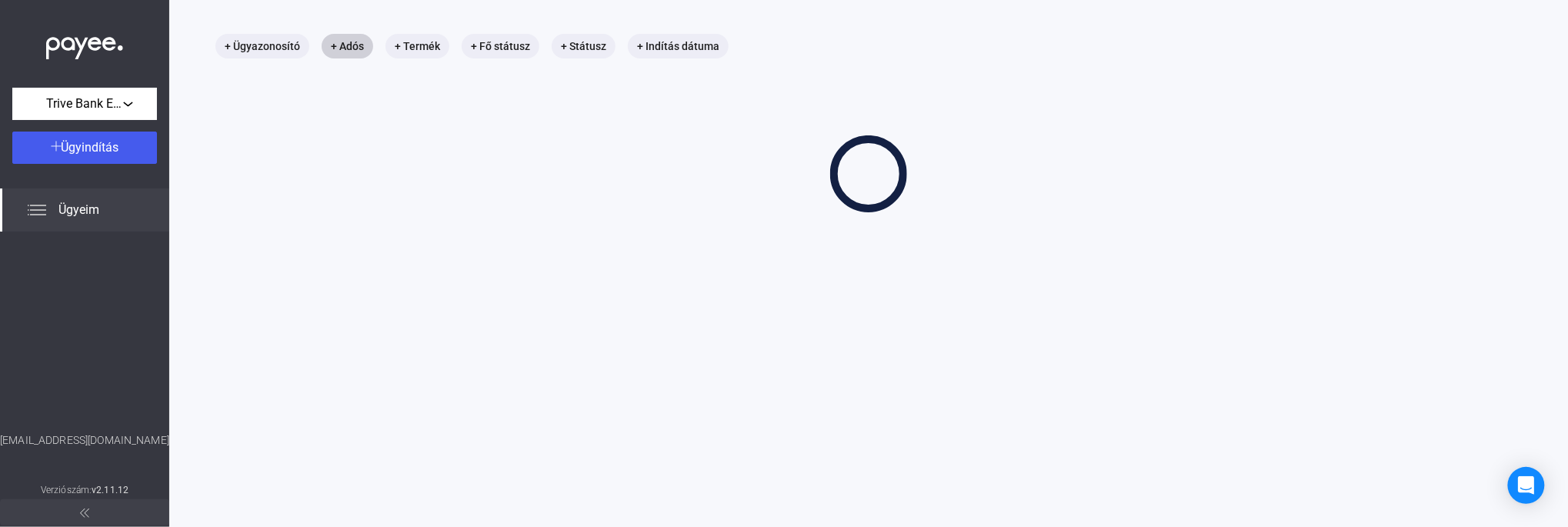
scroll to position [72, 0]
click at [349, 43] on mat-chip "+ Adós" at bounding box center [347, 46] width 52 height 24
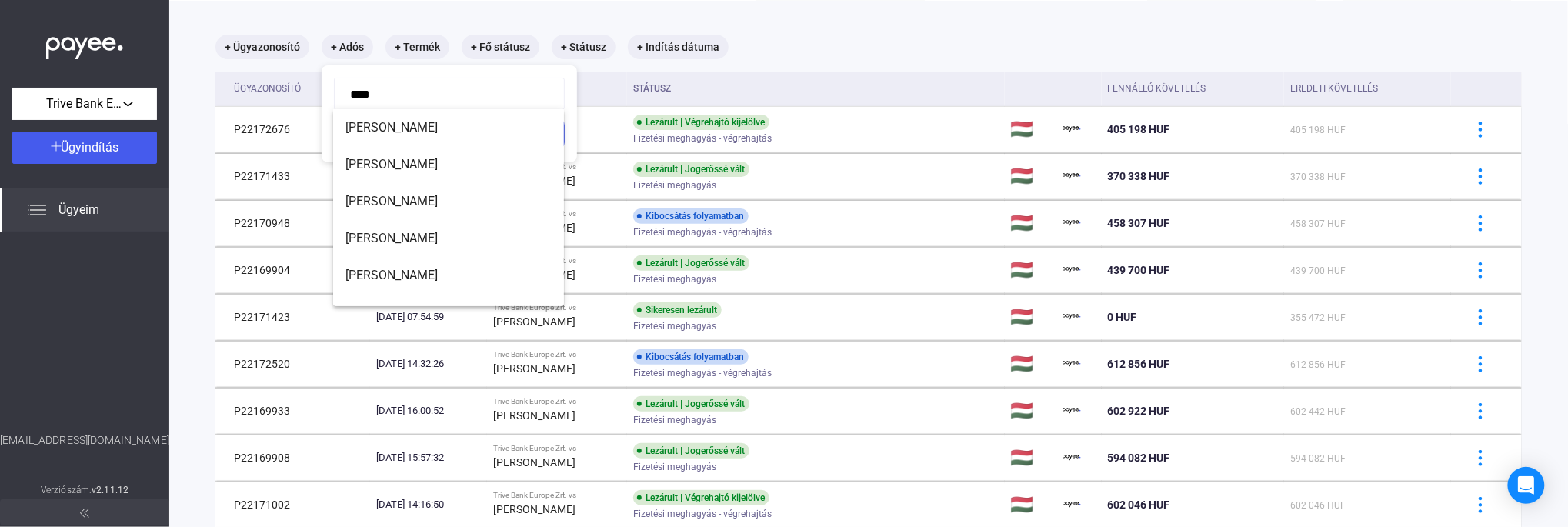
type input "*****"
click button "Szűrés" at bounding box center [449, 134] width 230 height 33
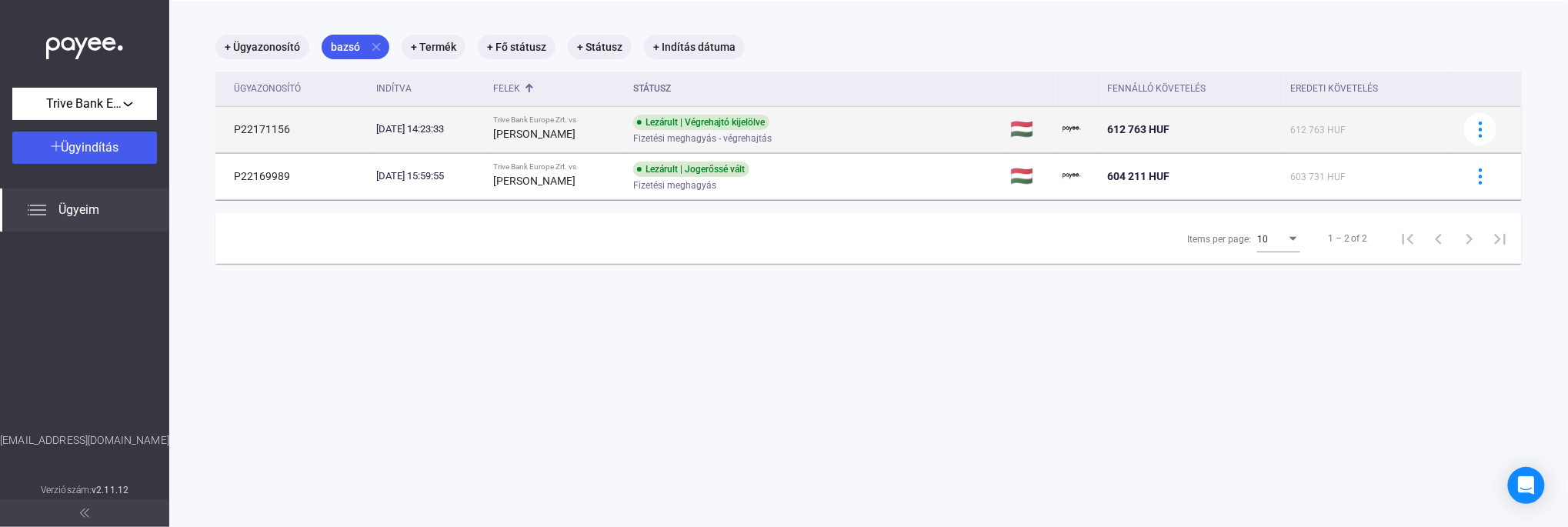
click at [487, 127] on td "[DATE] 14:23:33" at bounding box center [428, 128] width 117 height 46
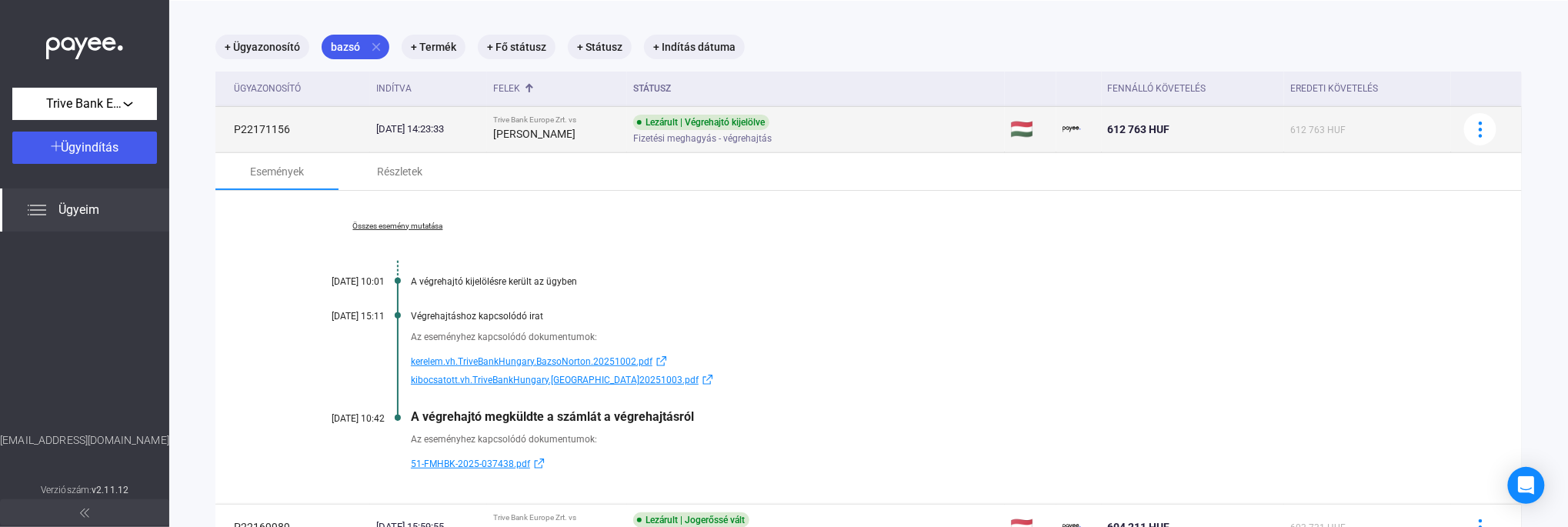
drag, startPoint x: 291, startPoint y: 133, endPoint x: 221, endPoint y: 133, distance: 70.0
click at [221, 133] on td "P22171156" at bounding box center [292, 128] width 155 height 46
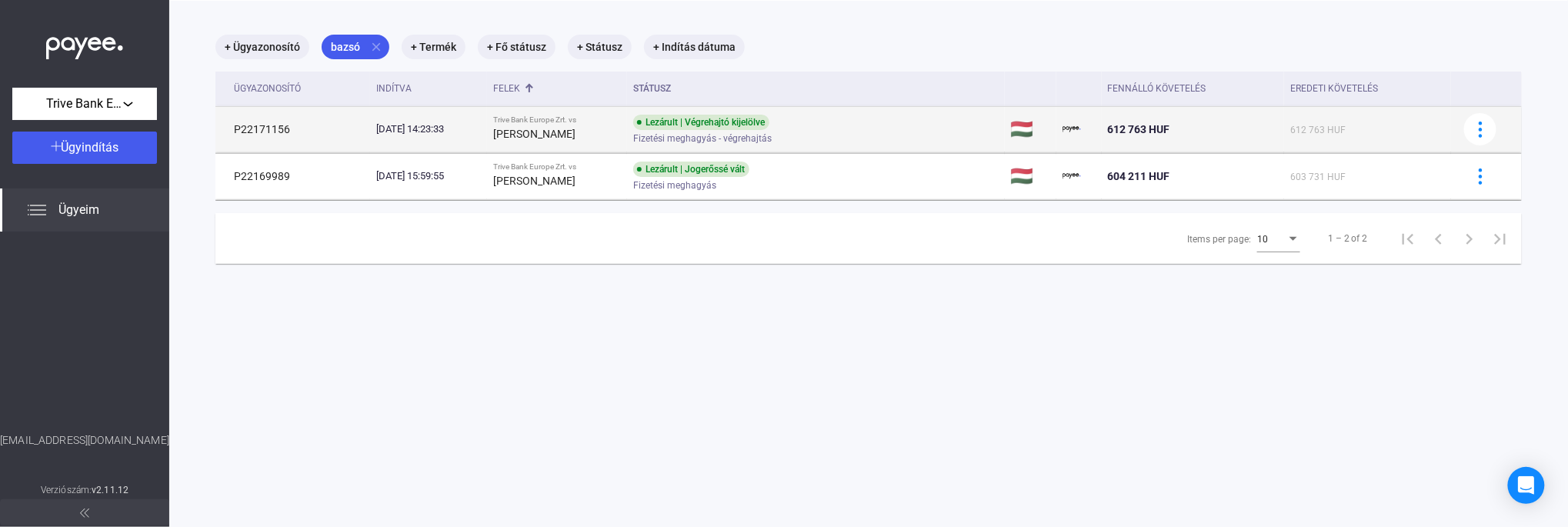
copy td "P22171156"
click at [574, 134] on strong "[PERSON_NAME]" at bounding box center [534, 134] width 82 height 13
